Goal: Task Accomplishment & Management: Use online tool/utility

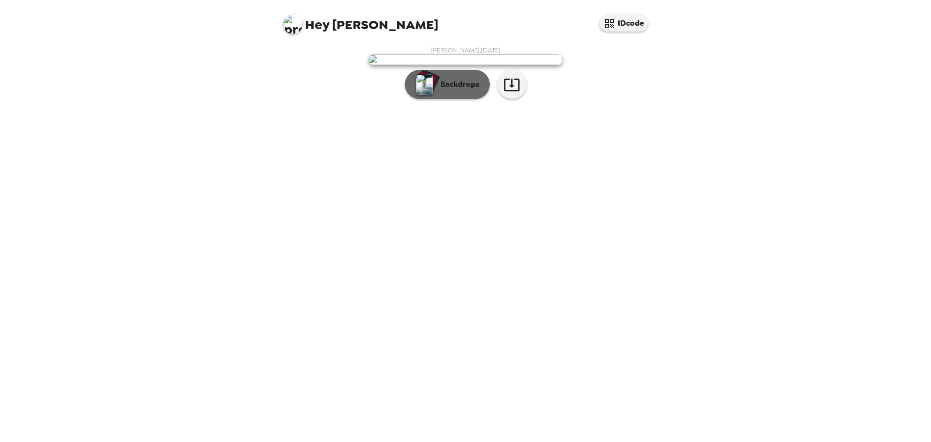
click at [431, 95] on img "button" at bounding box center [424, 84] width 17 height 21
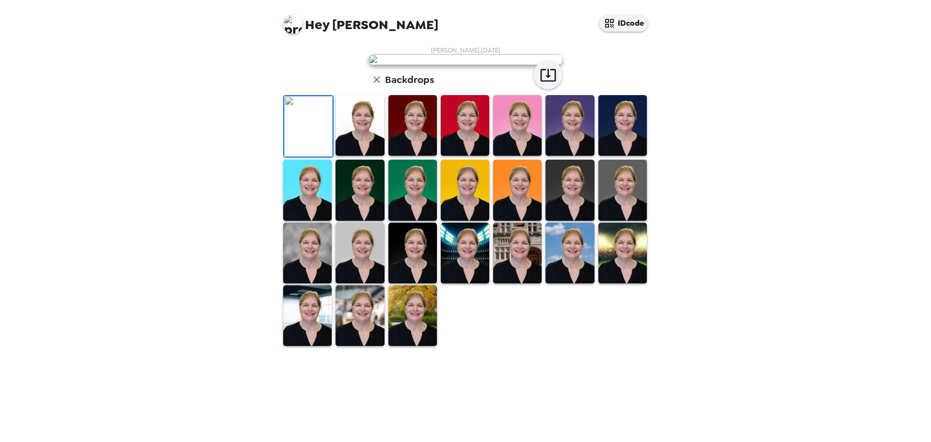
scroll to position [165, 0]
click at [407, 346] on img at bounding box center [412, 315] width 48 height 61
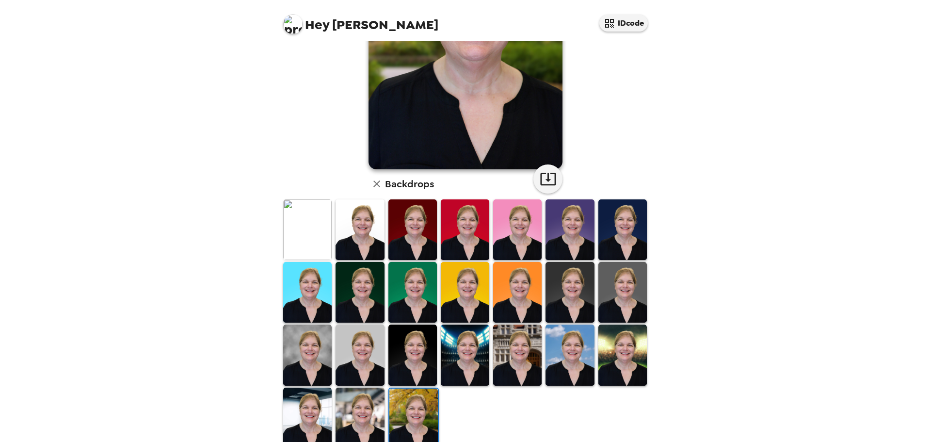
scroll to position [164, 0]
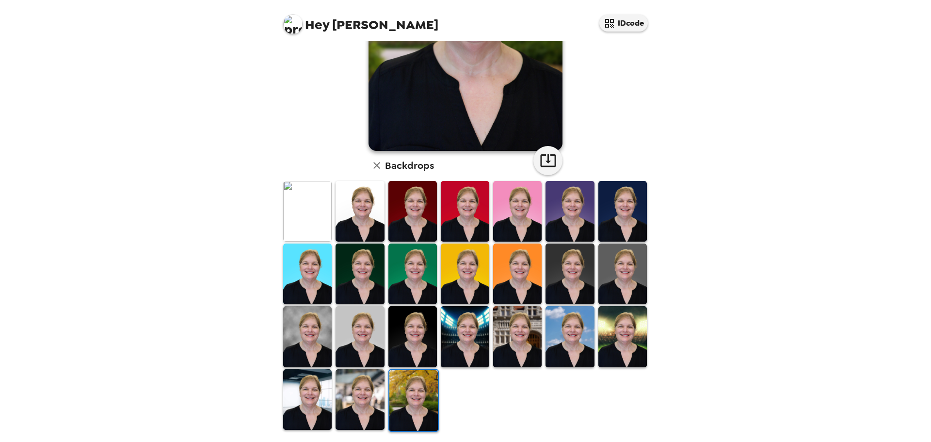
click at [367, 405] on img at bounding box center [359, 399] width 48 height 61
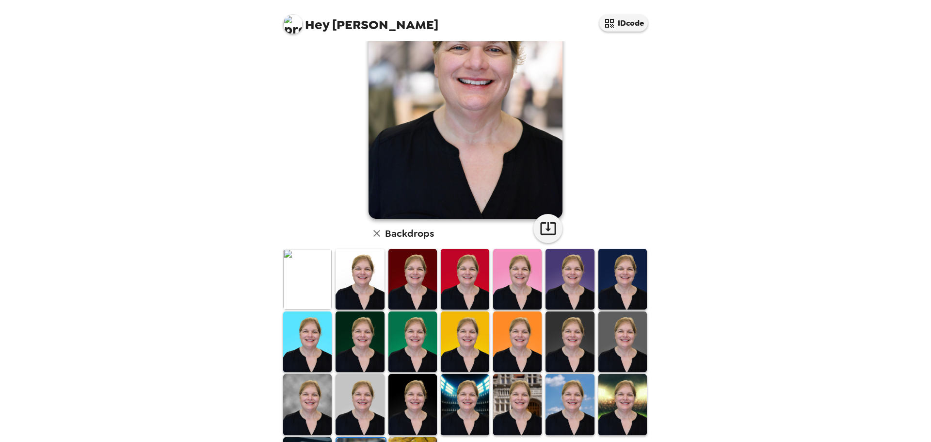
scroll to position [97, 0]
click at [310, 282] on img at bounding box center [307, 278] width 48 height 61
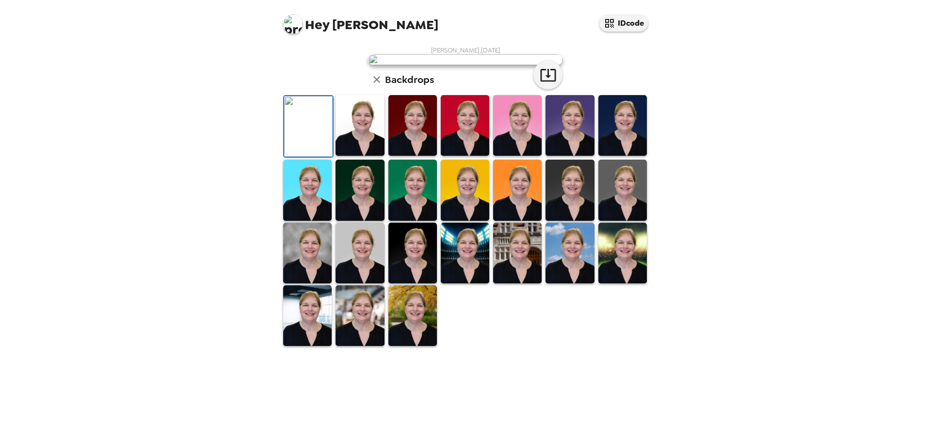
click at [747, 199] on div "Hey Susan IDcode Susan Pauli , 08-20-2025 Backdrops" at bounding box center [465, 221] width 931 height 442
click at [543, 83] on icon "button" at bounding box center [547, 74] width 17 height 17
